Goal: Task Accomplishment & Management: Manage account settings

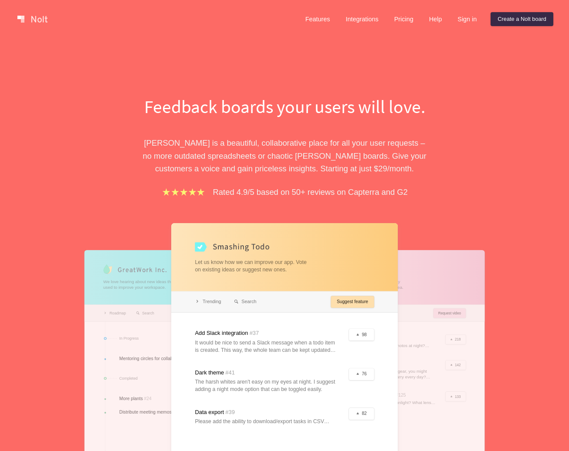
click at [461, 23] on link "Sign in" at bounding box center [466, 19] width 33 height 14
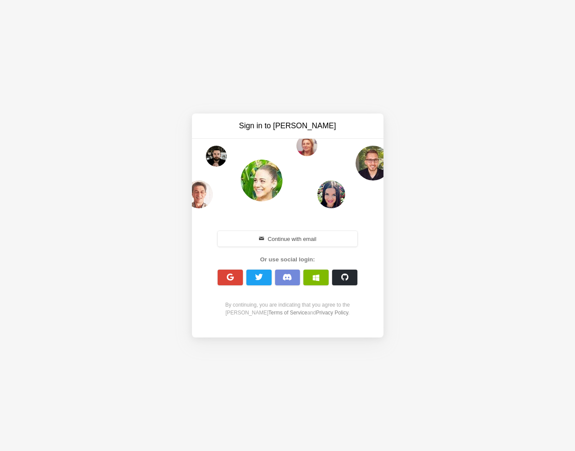
click at [292, 278] on button "button" at bounding box center [287, 278] width 25 height 16
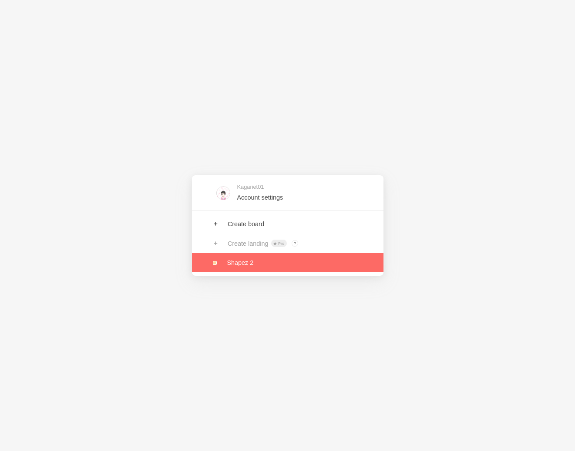
click at [275, 262] on link at bounding box center [288, 262] width 192 height 19
